Goal: Task Accomplishment & Management: Manage account settings

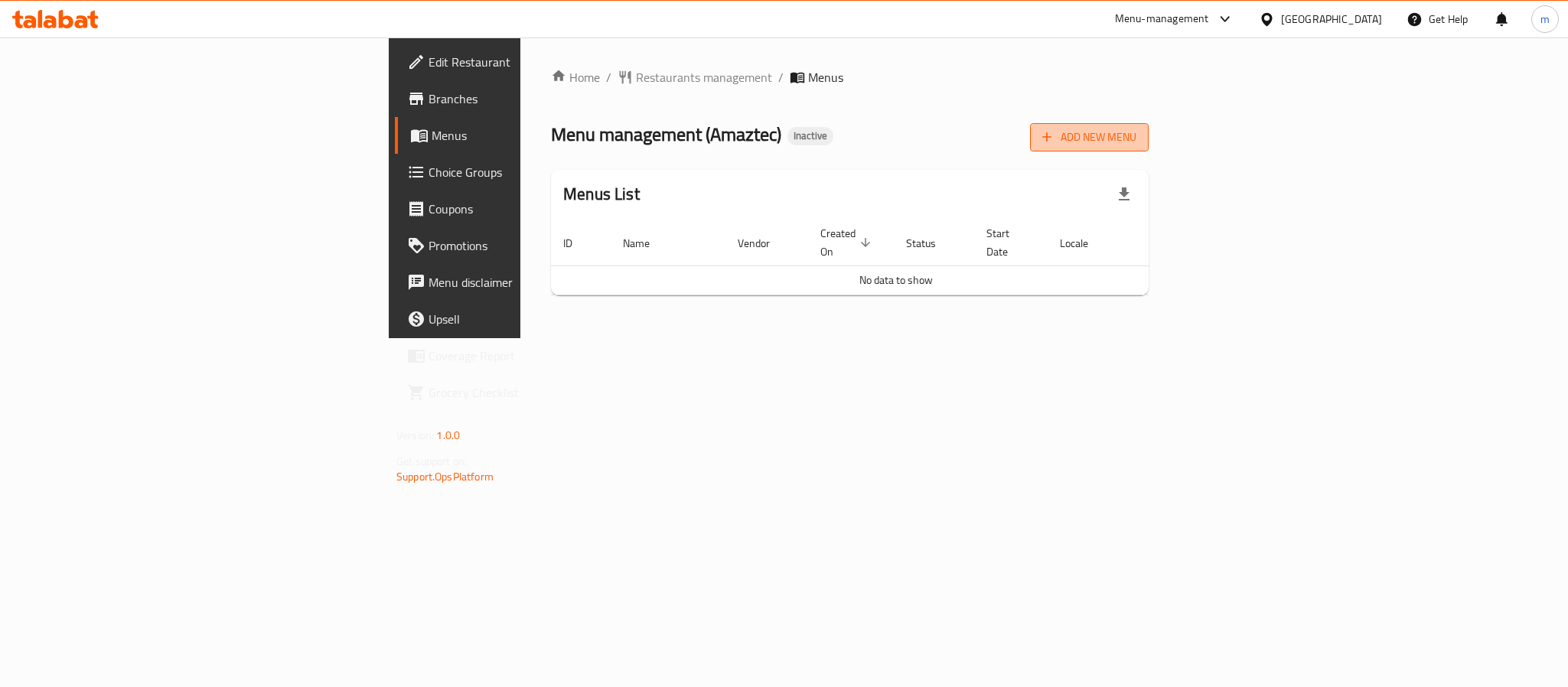
click at [1136, 136] on span "Add New Menu" at bounding box center [1089, 137] width 94 height 19
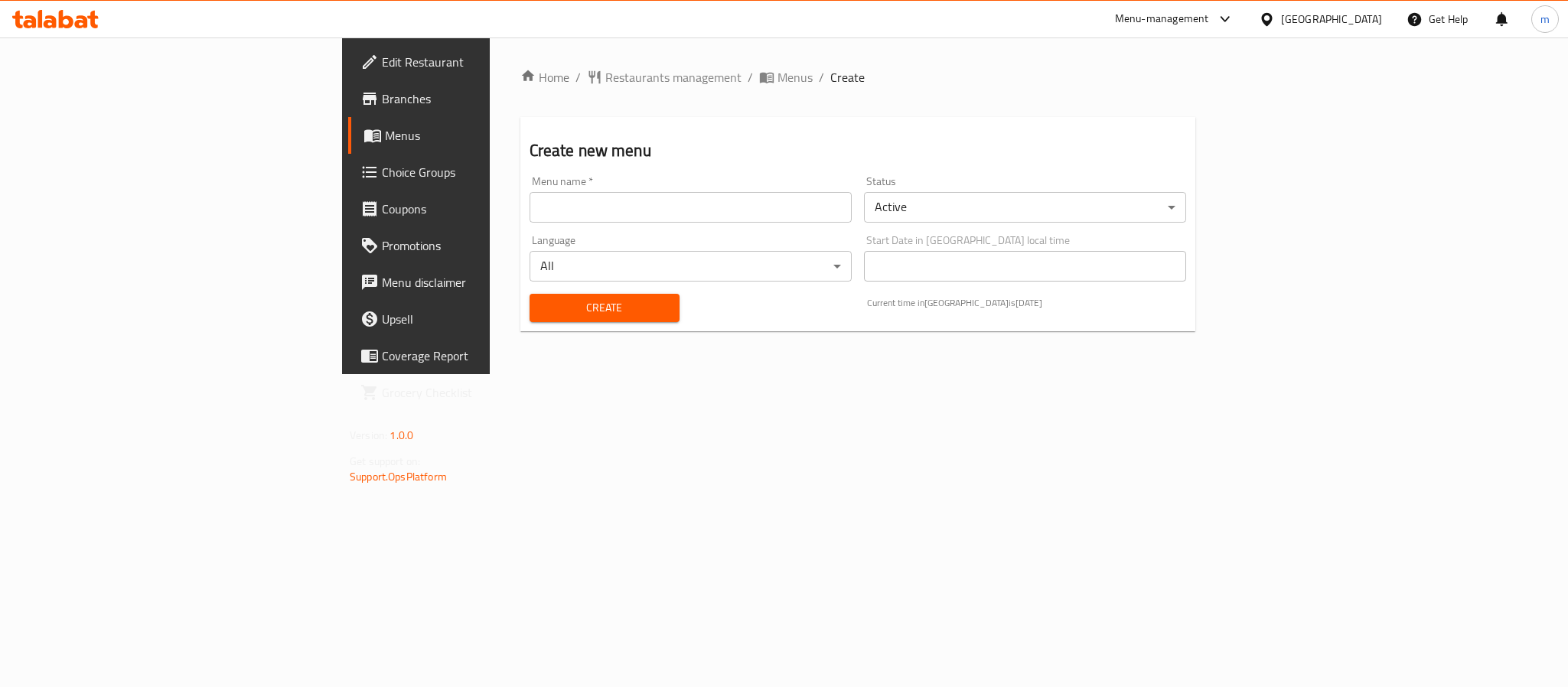
click at [530, 212] on input "text" at bounding box center [690, 208] width 323 height 31
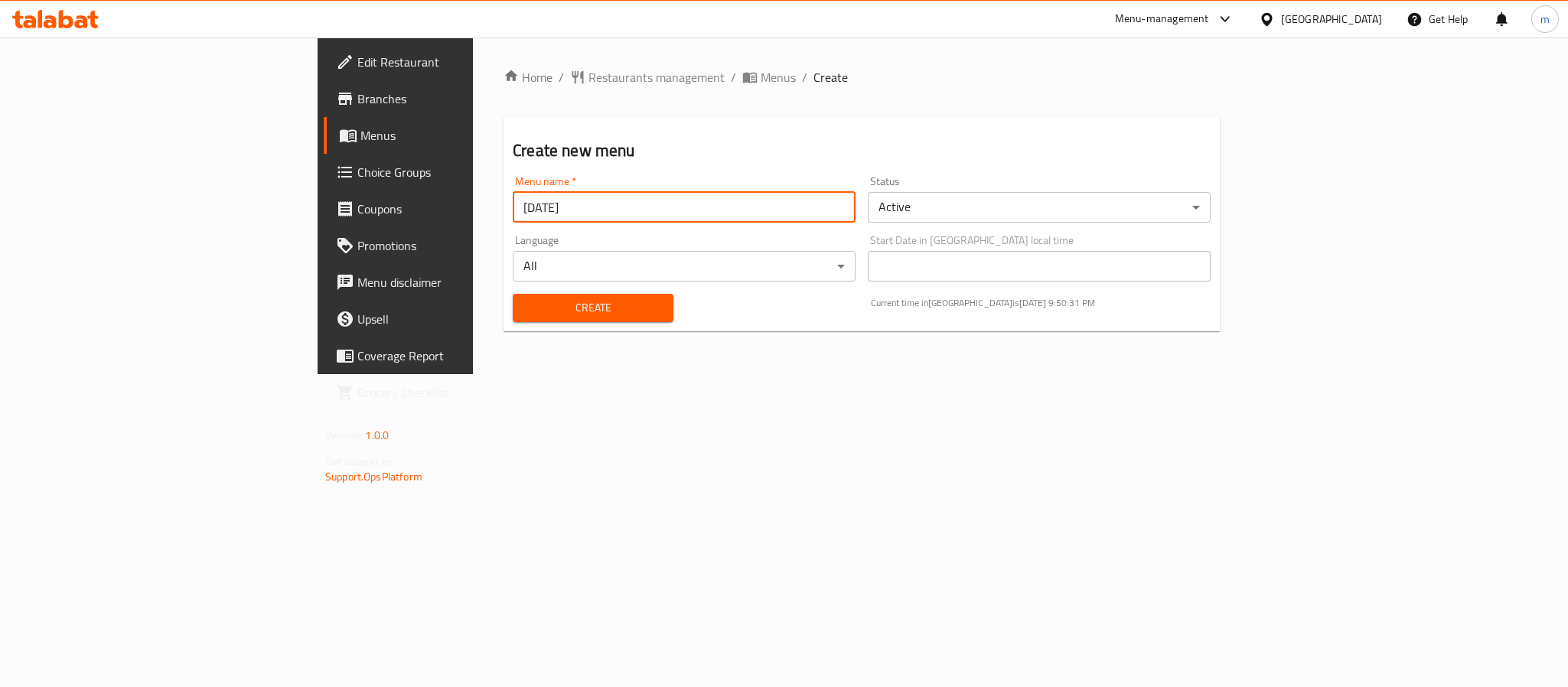
click at [513, 202] on input "[DATE]" at bounding box center [684, 208] width 343 height 31
type input "[DATE]"
click at [525, 305] on span "Create" at bounding box center [593, 308] width 136 height 19
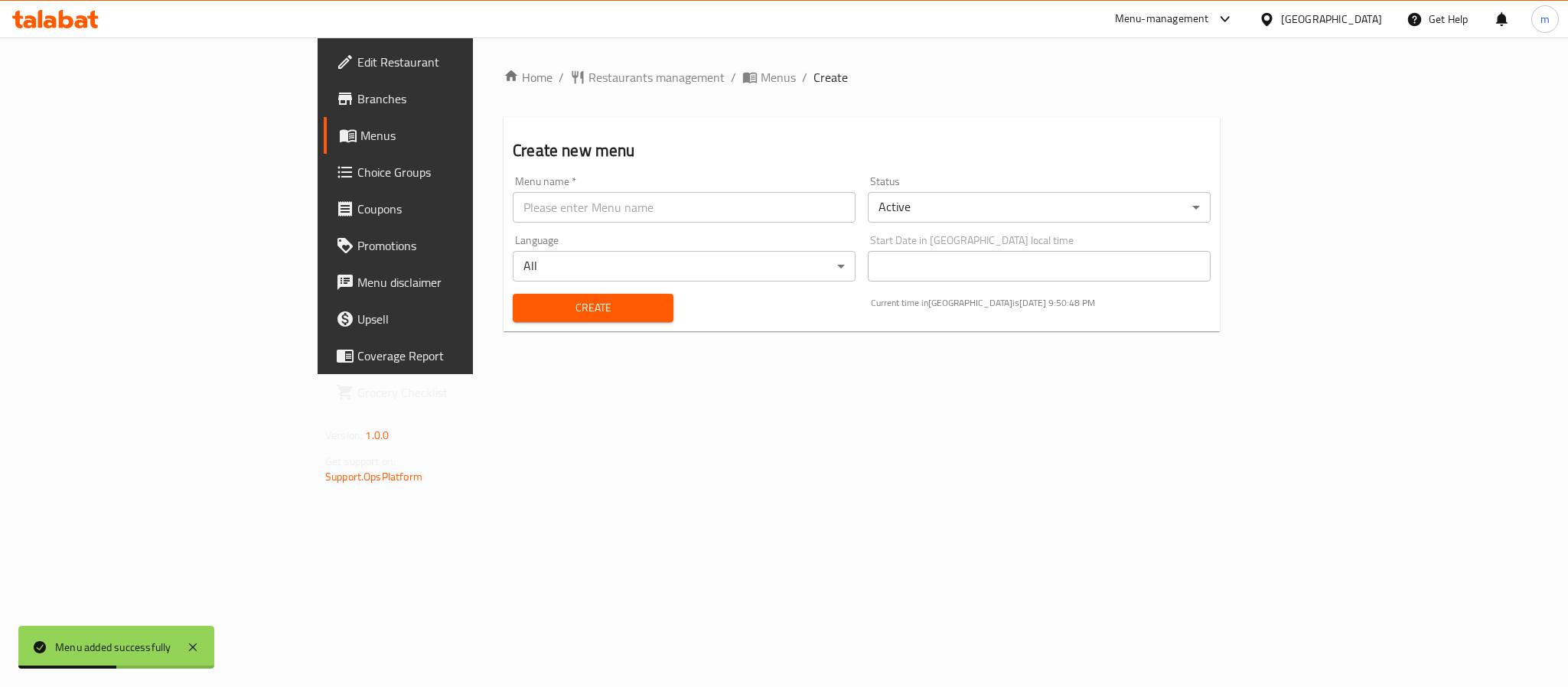
click at [360, 138] on span "Menus" at bounding box center [463, 135] width 206 height 18
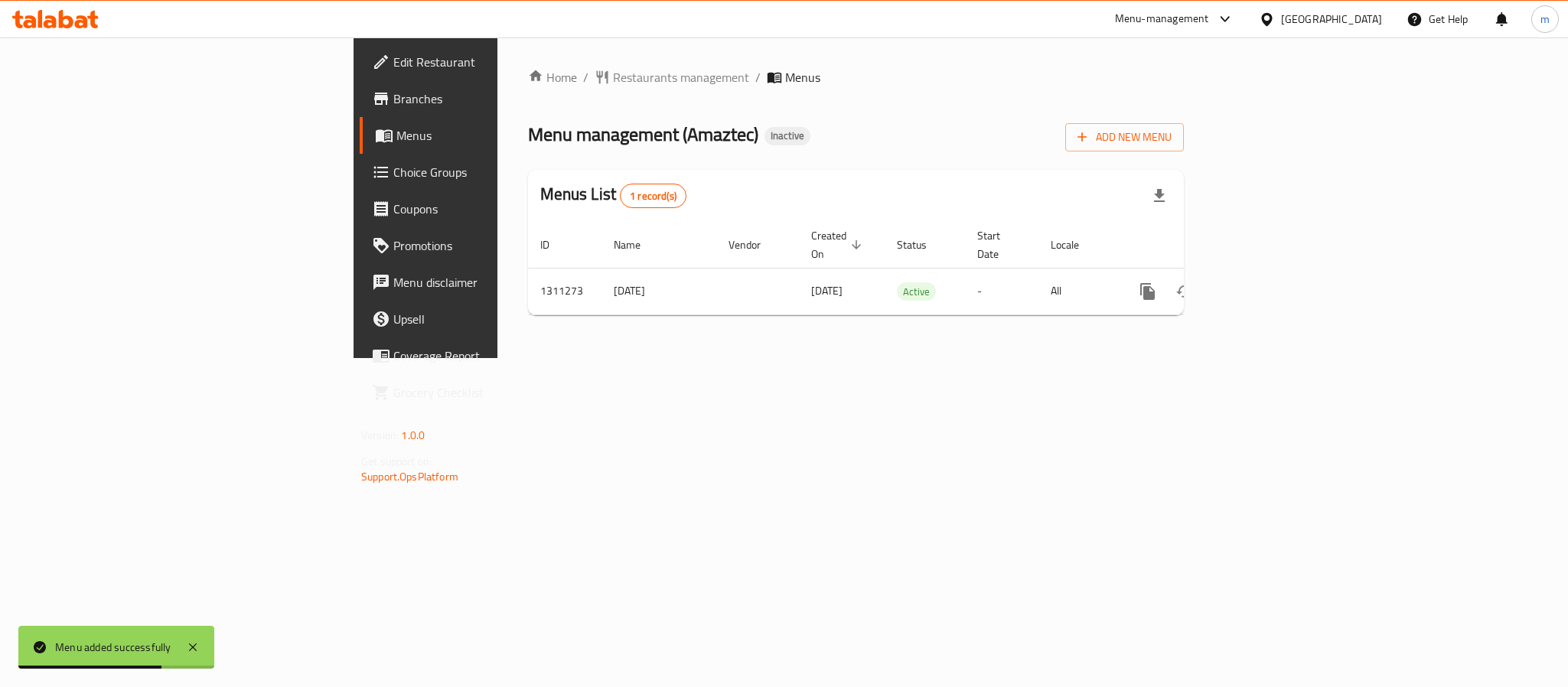
click at [801, 358] on div "Home / Restaurants management / Menus Menu management ( Amaztec ) Inactive Add …" at bounding box center [856, 198] width 717 height 321
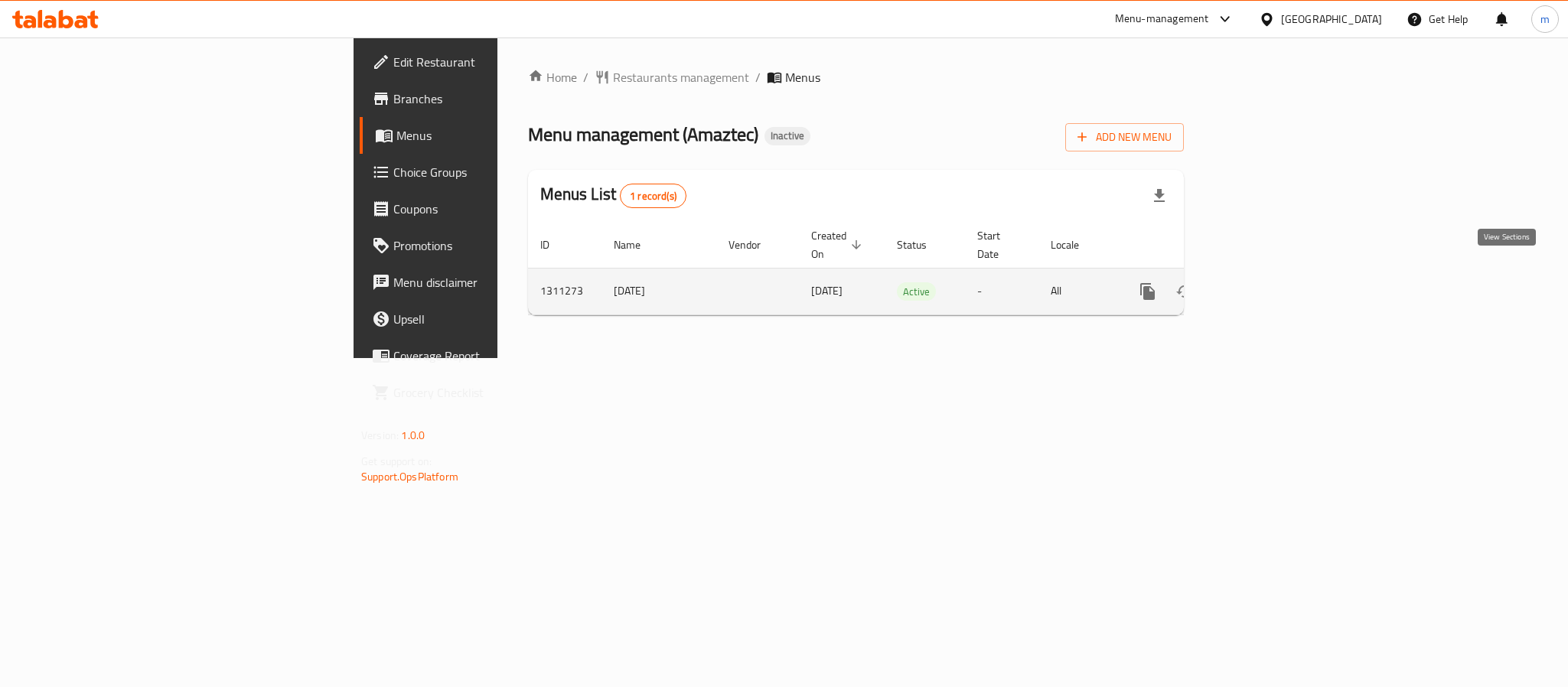
click at [1276, 278] on link "enhanced table" at bounding box center [1259, 292] width 37 height 37
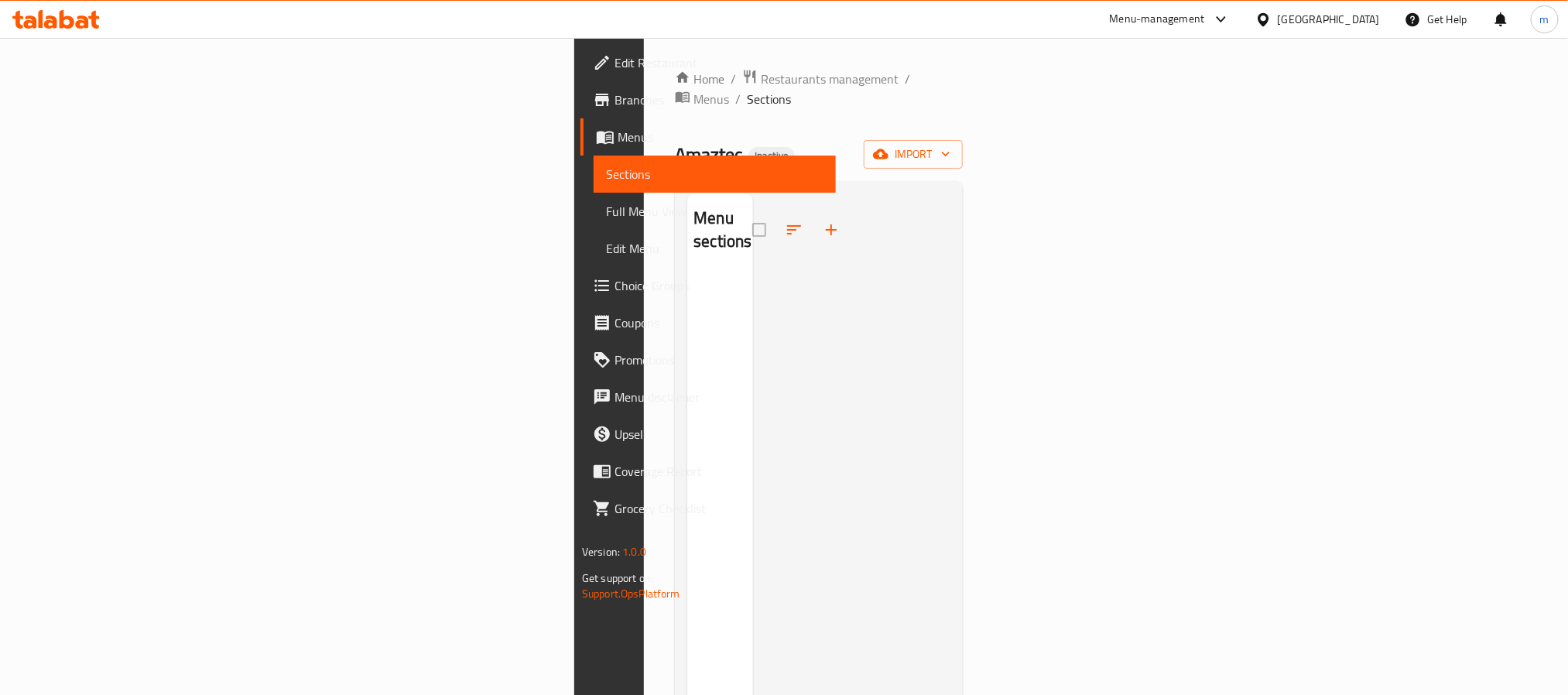
click at [951, 276] on div at bounding box center [852, 541] width 198 height 695
